Goal: Task Accomplishment & Management: Use online tool/utility

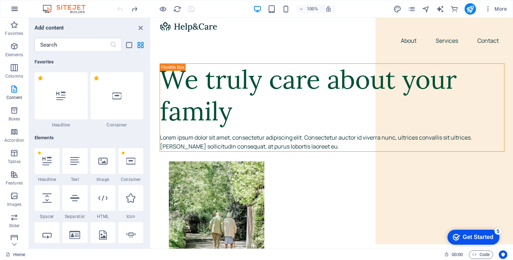
click at [16, 10] on icon "button" at bounding box center [14, 9] width 9 height 9
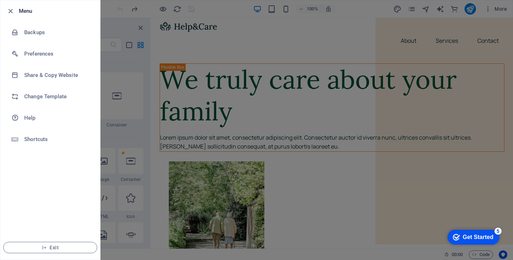
click at [227, 53] on div at bounding box center [256, 130] width 513 height 260
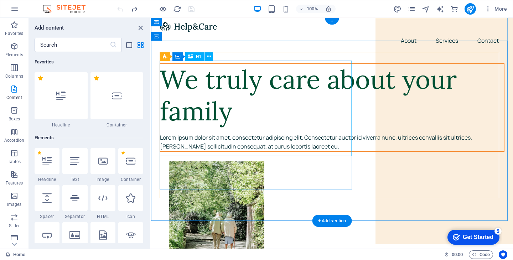
click at [230, 79] on div "We truly care about your family" at bounding box center [332, 96] width 344 height 64
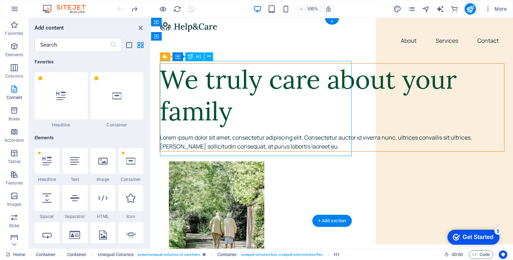
click at [230, 79] on div "We truly care about your family" at bounding box center [332, 96] width 344 height 64
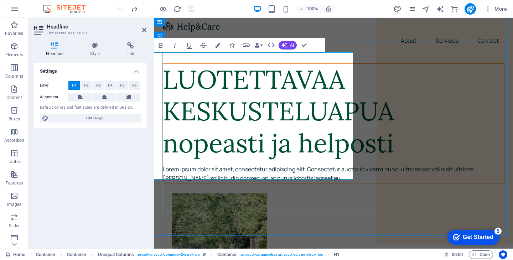
scroll to position [0, 13]
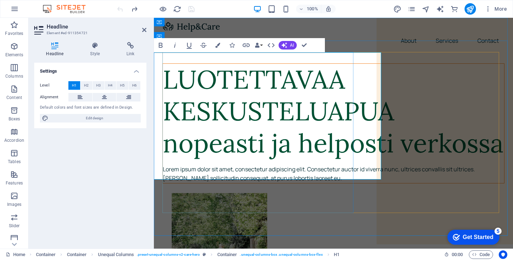
click at [316, 159] on h1 "LUOTETTAVAA KESKUSTELUAPUA ‌nopeasti ja helposti verkossa" at bounding box center [333, 111] width 341 height 95
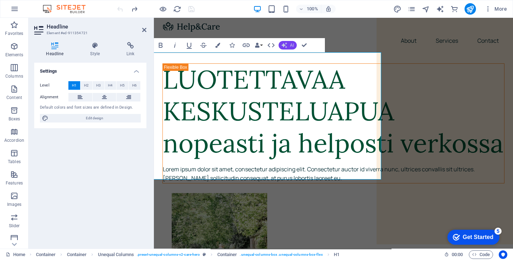
click at [289, 45] on button "AI" at bounding box center [287, 45] width 18 height 9
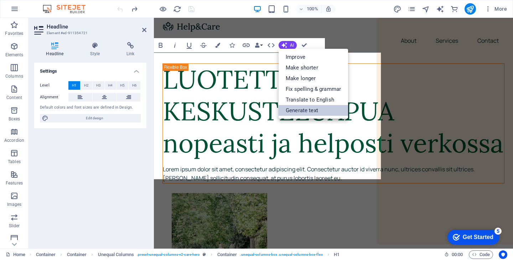
click at [307, 110] on link "Generate text" at bounding box center [312, 110] width 69 height 11
select select "English"
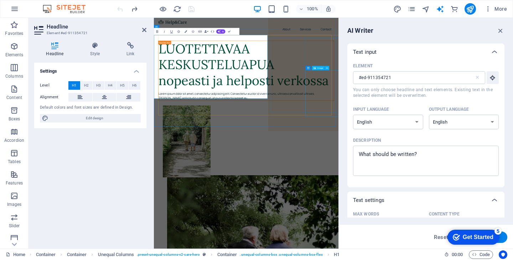
scroll to position [0, 0]
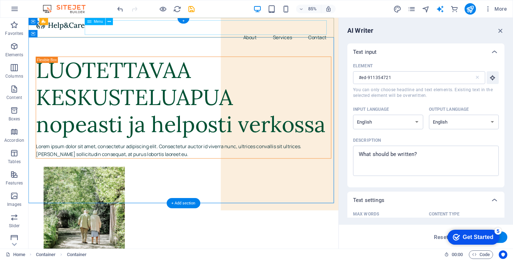
click at [189, 33] on nav "About Services Contact" at bounding box center [211, 40] width 348 height 17
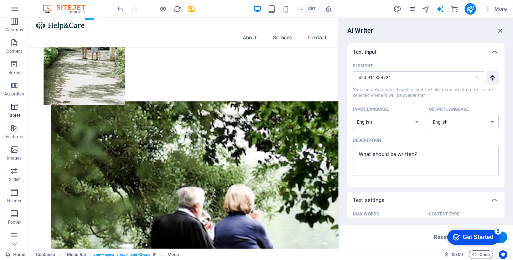
scroll to position [54, 0]
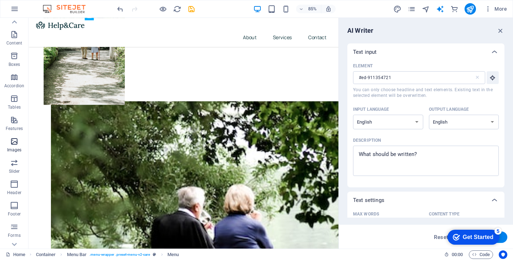
click at [14, 142] on icon "button" at bounding box center [14, 141] width 9 height 9
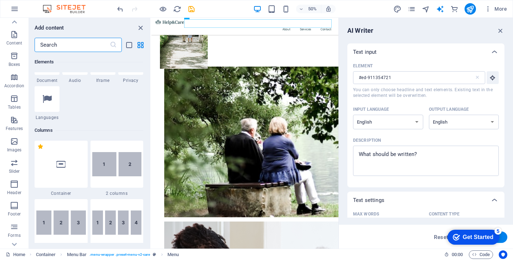
scroll to position [283, 0]
